Goal: Communication & Community: Answer question/provide support

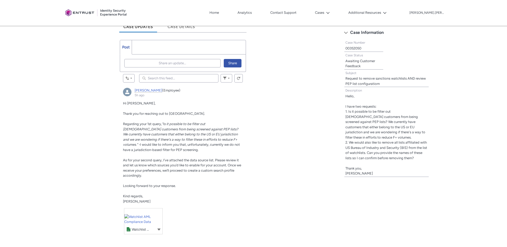
scroll to position [157, 0]
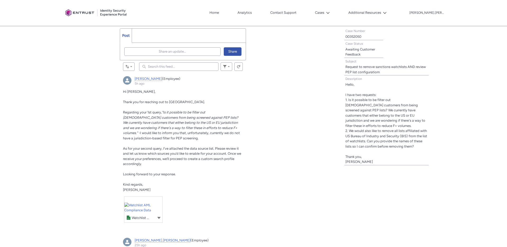
click at [153, 68] on input "Search this feed..." at bounding box center [178, 66] width 79 height 8
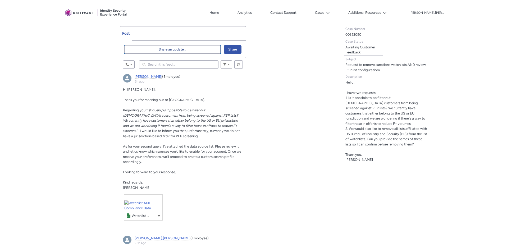
click at [184, 51] on span "Share an update..." at bounding box center [173, 50] width 28 height 8
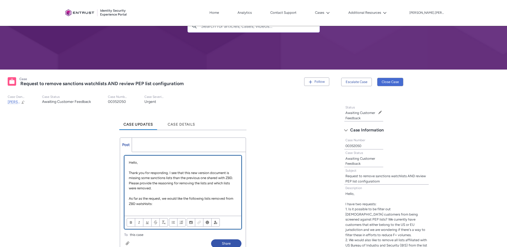
scroll to position [47, 0]
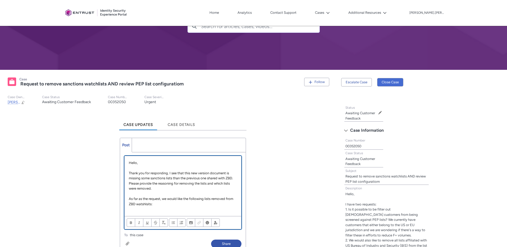
click at [144, 205] on p "As far as the request, we would like the following lists removed from ZBD watsh…" at bounding box center [183, 201] width 108 height 10
click at [145, 209] on p "Chatter Publisher" at bounding box center [183, 209] width 108 height 5
click at [155, 202] on p "As far as the request, we would like the following lists removed from ZBD watch…" at bounding box center [183, 201] width 108 height 10
paste div "Chatter Publisher"
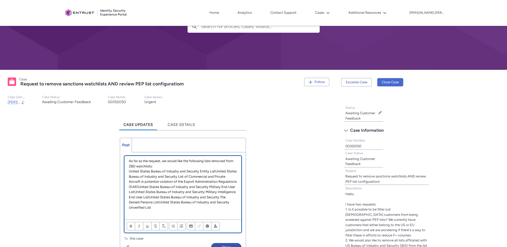
scroll to position [78, 0]
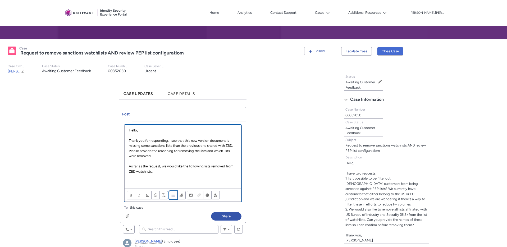
click at [173, 196] on span "Align text" at bounding box center [173, 195] width 4 height 4
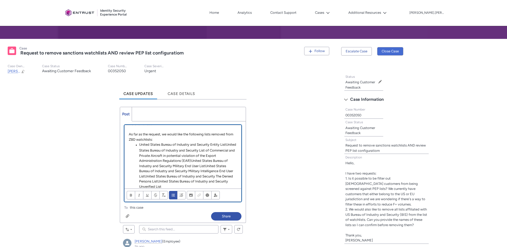
click at [226, 143] on li "United States Bureau of Industry and Security Entity ListUnited States Bureau o…" at bounding box center [185, 165] width 103 height 47
click at [145, 178] on li "United States Bureau of Industry and Security List of Commercial and Private Ai…" at bounding box center [185, 169] width 103 height 42
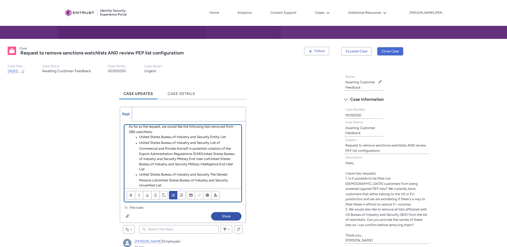
scroll to position [42, 0]
click at [210, 157] on li "United States Bureau of Industry and Security List of Commercial and Private Ai…" at bounding box center [185, 156] width 103 height 32
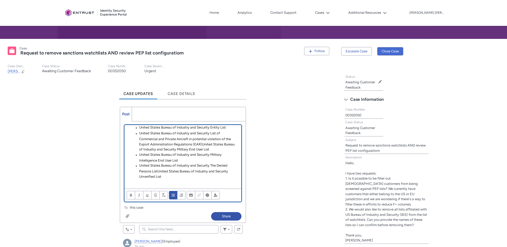
click at [158, 171] on li "United States Bureau of Industry and Security The Denied Persons ListUnited Sta…" at bounding box center [185, 171] width 103 height 16
click at [201, 146] on li "United States Bureau of Industry and Security List of Commercial and Private Ai…" at bounding box center [185, 143] width 103 height 21
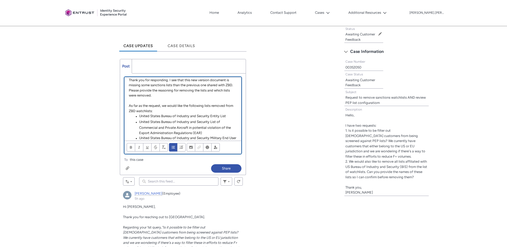
scroll to position [0, 0]
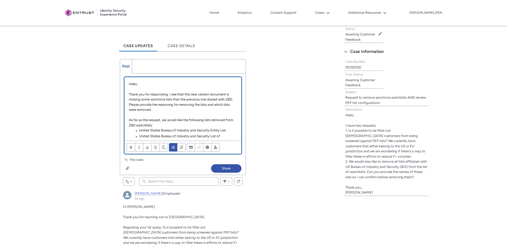
click at [164, 110] on p "Please provide the reasoning for removing the lists and which lists were remove…" at bounding box center [183, 107] width 108 height 10
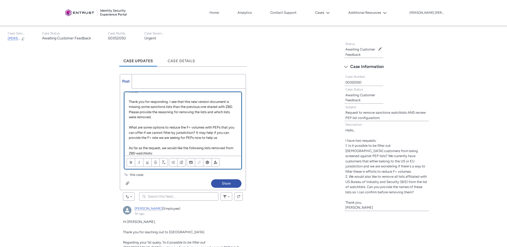
scroll to position [6, 0]
drag, startPoint x: 229, startPoint y: 140, endPoint x: 194, endPoint y: 134, distance: 35.5
click at [194, 134] on p "What are some options to reduce the F+ volumes with PEPs that you can offer if …" at bounding box center [183, 134] width 108 height 16
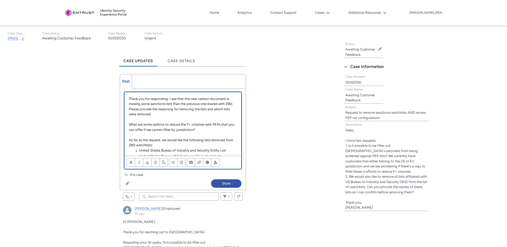
scroll to position [8, 0]
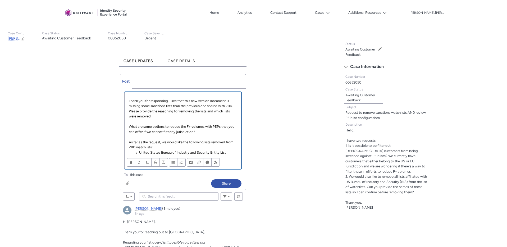
click at [160, 116] on p "Please provide the reasoning for removing the lists and which lists were remove…" at bounding box center [183, 114] width 108 height 10
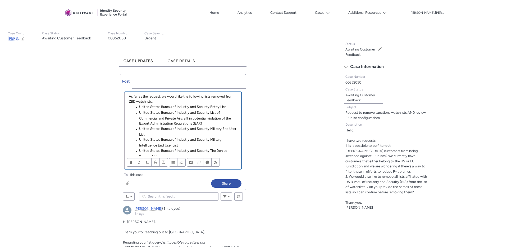
scroll to position [65, 0]
drag, startPoint x: 149, startPoint y: 96, endPoint x: 159, endPoint y: 107, distance: 15.0
click at [149, 96] on p "As far as the request, we would like the following lists removed from ZBD watch…" at bounding box center [183, 98] width 108 height 10
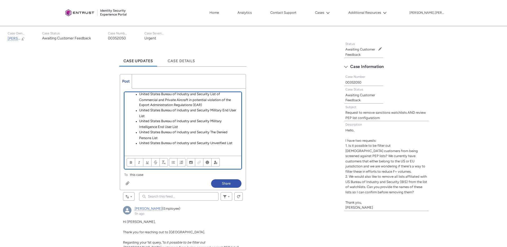
scroll to position [83, 0]
click at [227, 152] on div "Hello, Thank you for responding. I see that this new version document is missin…" at bounding box center [183, 123] width 117 height 63
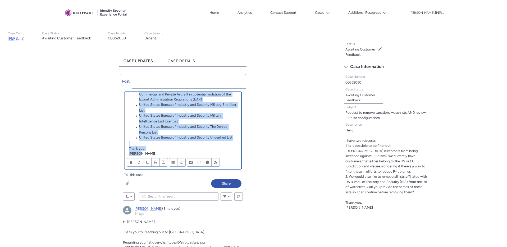
scroll to position [89, 0]
copy div "Hello, Thank you for responding. I see that this new version document is missin…"
click at [227, 153] on p "[PERSON_NAME]" at bounding box center [183, 153] width 108 height 5
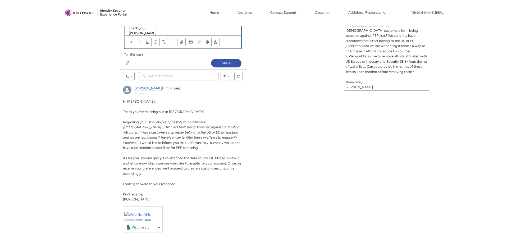
scroll to position [233, 0]
click at [223, 63] on button "Share" at bounding box center [226, 62] width 30 height 8
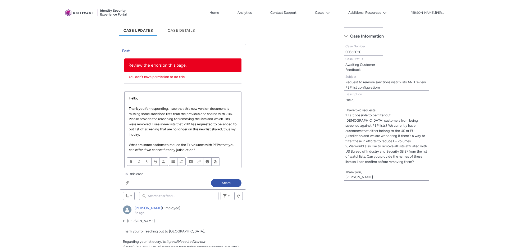
scroll to position [93, 0]
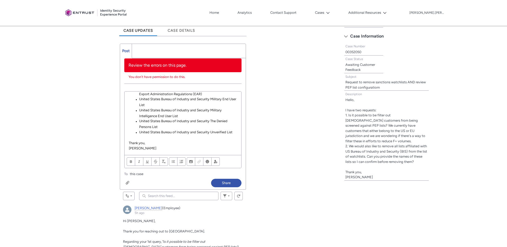
click at [161, 148] on p "[PERSON_NAME]" at bounding box center [183, 148] width 108 height 5
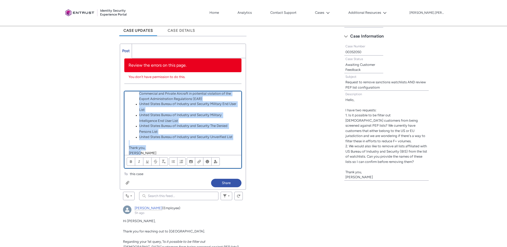
copy div "Hello, Thank you for responding. I see that this new version document is missin…"
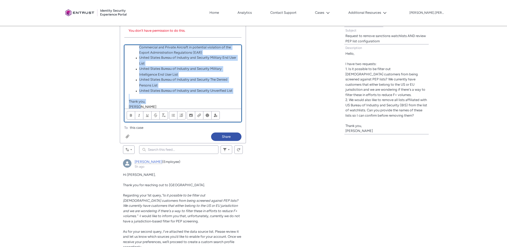
scroll to position [187, 0]
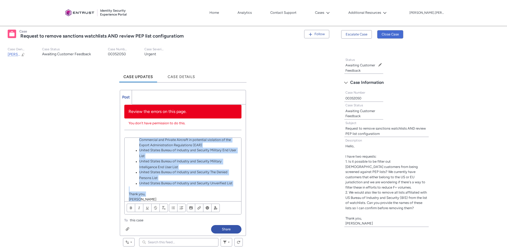
scroll to position [95, 0]
click at [330, 12] on lightning-icon at bounding box center [327, 13] width 6 height 4
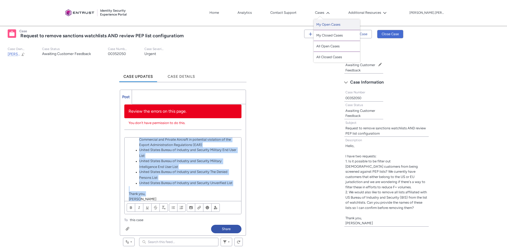
click at [331, 24] on link "My Open Cases" at bounding box center [337, 24] width 46 height 11
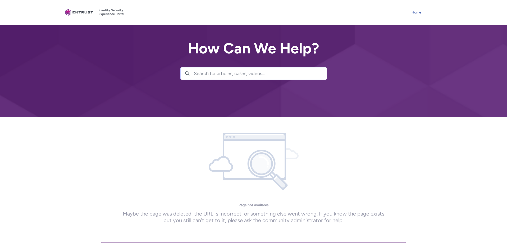
click at [419, 10] on link "Home" at bounding box center [416, 12] width 12 height 8
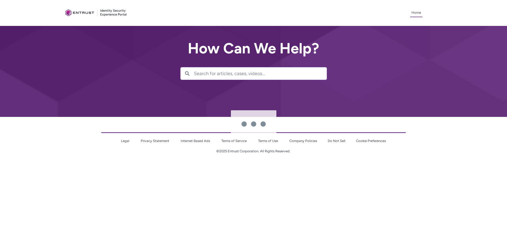
click at [87, 12] on div at bounding box center [259, 123] width 497 height 247
click at [110, 12] on div at bounding box center [259, 123] width 497 height 247
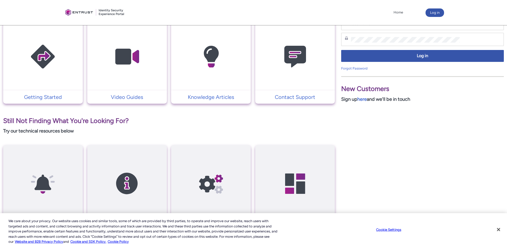
scroll to position [96, 0]
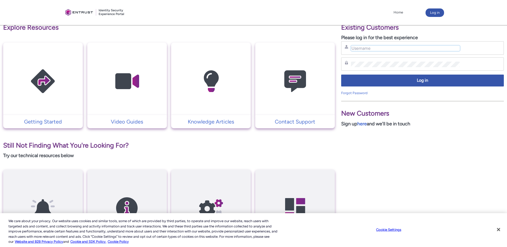
click at [359, 48] on input "Username" at bounding box center [405, 49] width 109 height 6
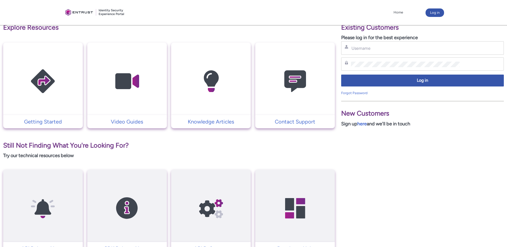
type input "sophie.manoukian@zebedee.io"
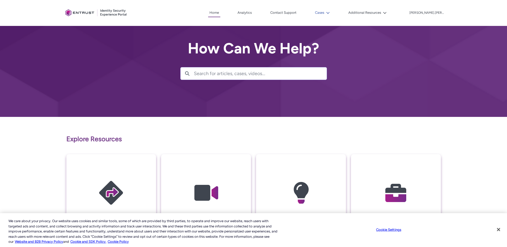
click at [329, 14] on button "Cases" at bounding box center [322, 13] width 17 height 8
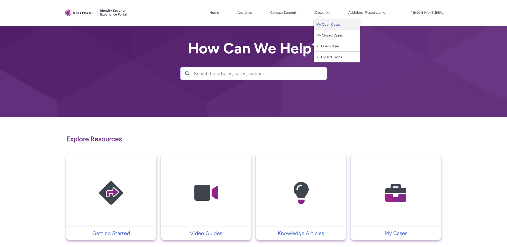
click at [333, 25] on link "My Open Cases" at bounding box center [337, 24] width 46 height 11
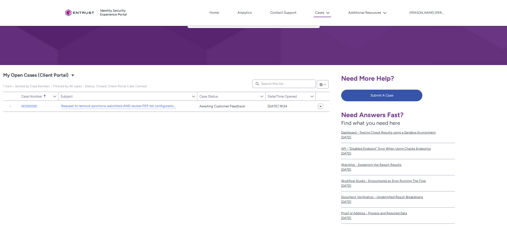
scroll to position [54, 0]
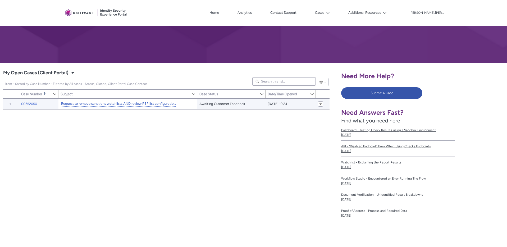
click at [122, 102] on link "Request to remove sanctions watchlists AND review PEP list configuratiom" at bounding box center [118, 104] width 115 height 6
type input "145"
type input "537"
type input "254"
type input "186"
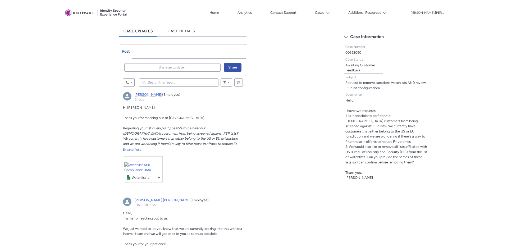
scroll to position [136, 0]
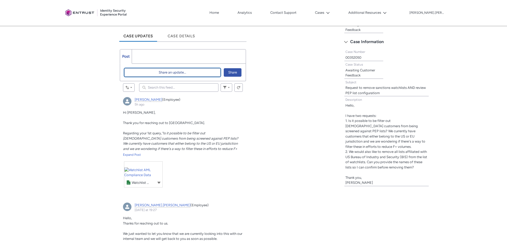
click at [160, 76] on span "Share an update..." at bounding box center [173, 73] width 28 height 8
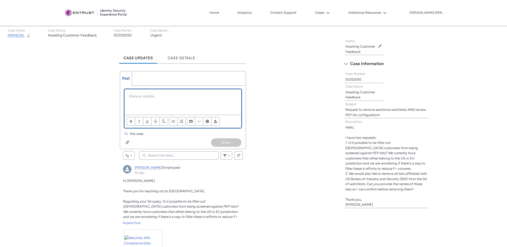
scroll to position [115, 0]
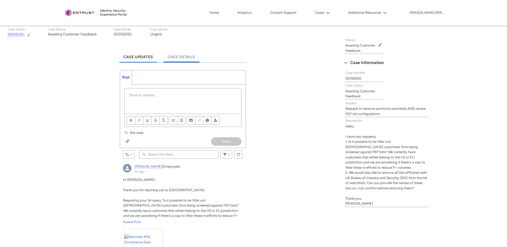
click at [184, 58] on span "Case Details" at bounding box center [182, 57] width 28 height 4
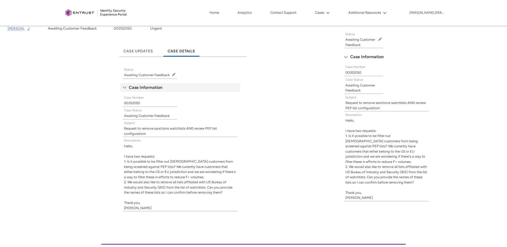
scroll to position [120, 0]
click at [138, 51] on span "Case Updates" at bounding box center [139, 51] width 30 height 4
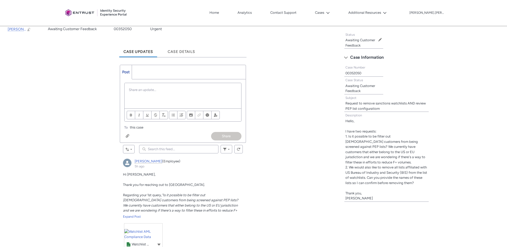
click at [152, 97] on div "Chatter Publisher" at bounding box center [183, 95] width 117 height 25
paste div "Chatter Publisher"
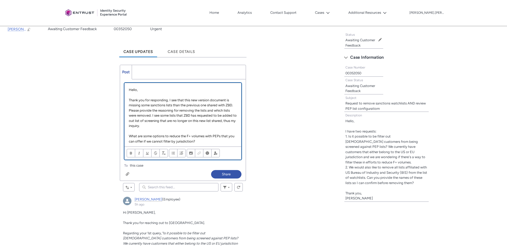
scroll to position [89, 0]
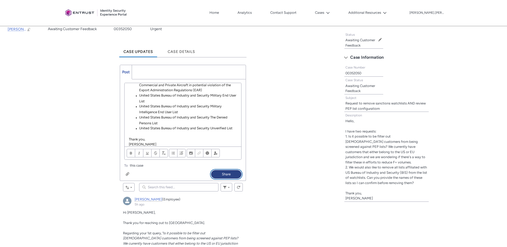
click at [229, 174] on button "Share" at bounding box center [226, 174] width 30 height 8
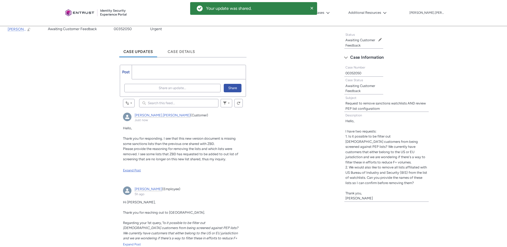
click at [126, 171] on div "Expand Post" at bounding box center [183, 170] width 120 height 5
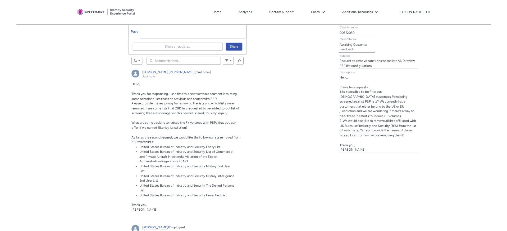
scroll to position [158, 0]
